Goal: Information Seeking & Learning: Learn about a topic

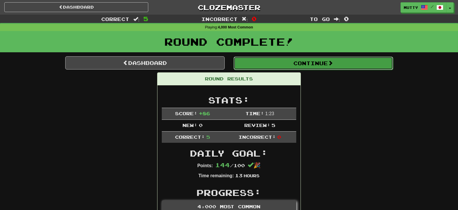
click at [302, 63] on button "Continue" at bounding box center [312, 63] width 159 height 13
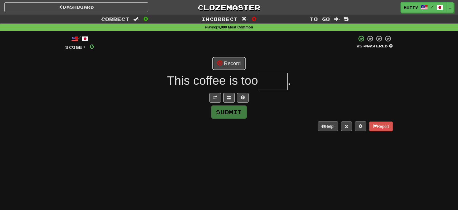
click at [232, 63] on button "Record" at bounding box center [228, 63] width 33 height 13
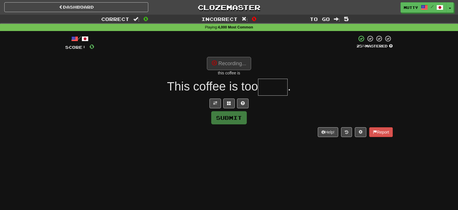
type input "******"
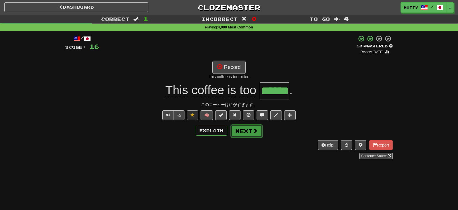
click at [247, 127] on button "Next" at bounding box center [246, 130] width 32 height 13
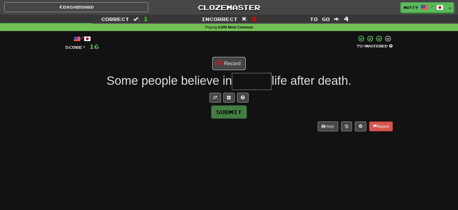
click at [235, 64] on button "Record" at bounding box center [228, 63] width 33 height 13
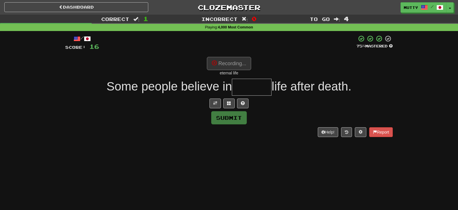
type input "*******"
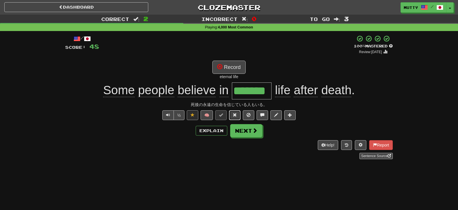
click at [237, 113] on span at bounding box center [234, 115] width 4 height 4
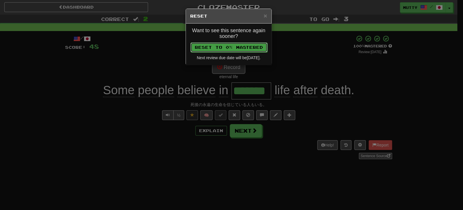
click at [224, 48] on button "Reset to 0% Mastered" at bounding box center [229, 47] width 77 height 10
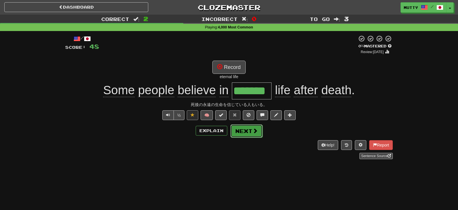
click at [242, 124] on button "Next" at bounding box center [246, 130] width 32 height 13
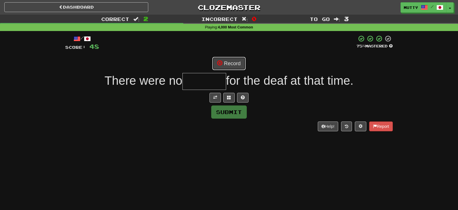
click at [229, 60] on button "Record" at bounding box center [228, 63] width 33 height 13
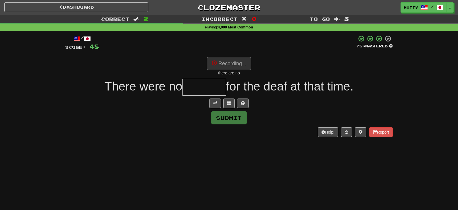
type input "*******"
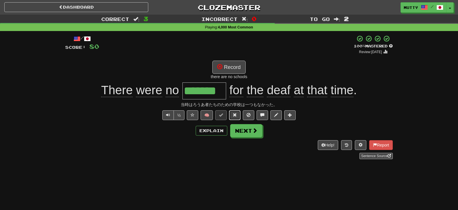
click at [234, 111] on button at bounding box center [234, 115] width 11 height 10
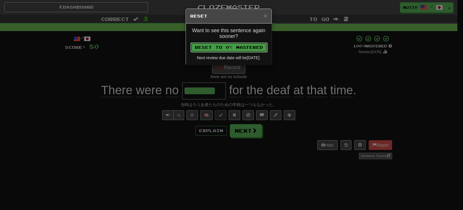
click at [228, 50] on button "Reset to 0% Mastered" at bounding box center [229, 47] width 77 height 10
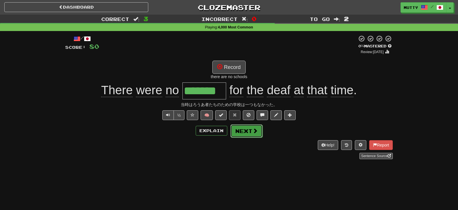
click at [236, 129] on button "Next" at bounding box center [246, 130] width 32 height 13
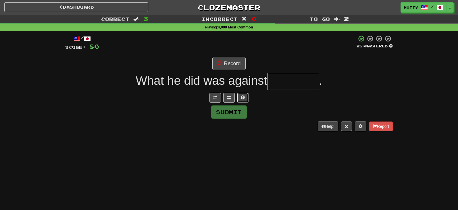
click at [242, 95] on span at bounding box center [243, 97] width 4 height 4
click at [220, 98] on span at bounding box center [222, 97] width 4 height 4
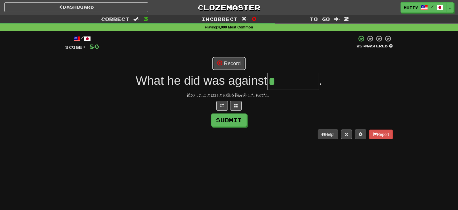
click at [235, 60] on button "Record" at bounding box center [228, 63] width 33 height 13
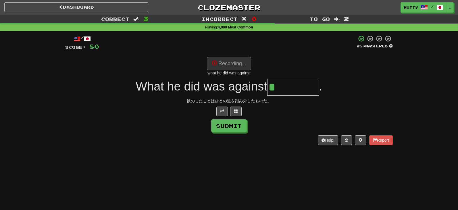
type input "********"
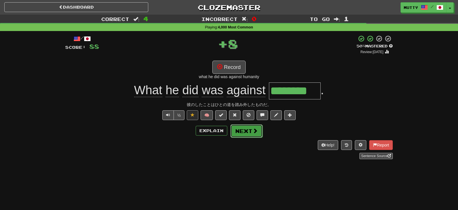
click at [250, 129] on button "Next" at bounding box center [246, 130] width 32 height 13
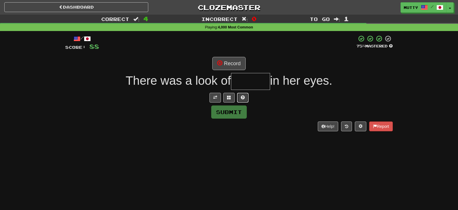
click at [247, 97] on button at bounding box center [242, 98] width 11 height 10
click at [220, 101] on button at bounding box center [221, 98] width 11 height 10
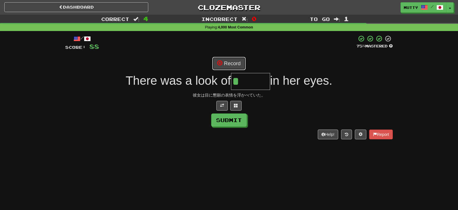
click at [225, 63] on button "Record" at bounding box center [228, 63] width 33 height 13
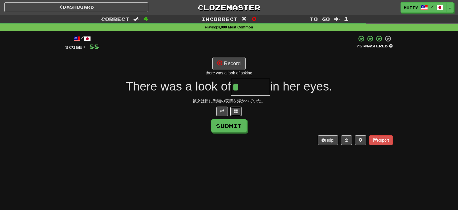
click at [237, 110] on span at bounding box center [236, 111] width 4 height 4
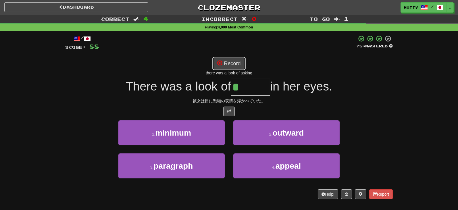
click at [223, 65] on button "Record" at bounding box center [228, 63] width 33 height 13
click at [230, 66] on button "Record" at bounding box center [228, 63] width 33 height 13
click at [232, 63] on button "Record" at bounding box center [228, 63] width 33 height 13
type input "******"
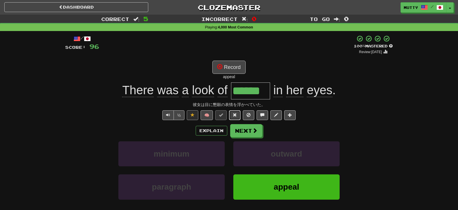
click at [237, 114] on button at bounding box center [234, 115] width 11 height 10
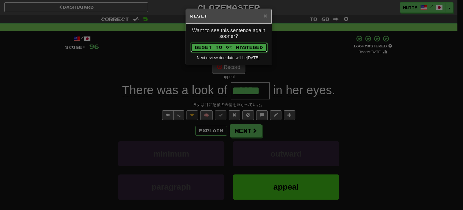
click at [232, 45] on button "Reset to 0% Mastered" at bounding box center [229, 47] width 77 height 10
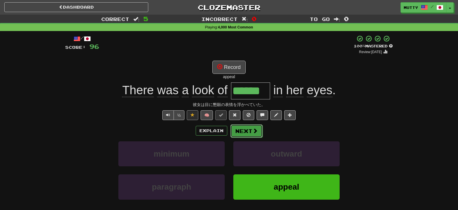
click at [247, 132] on button "Next" at bounding box center [246, 130] width 32 height 13
